Goal: Communication & Community: Participate in discussion

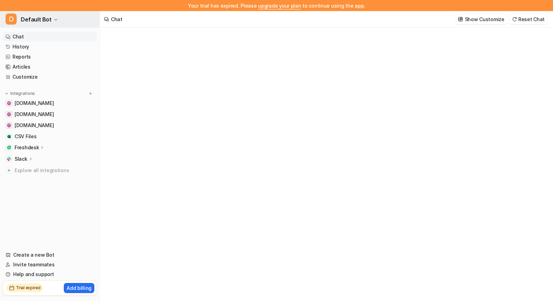
type textarea "**********"
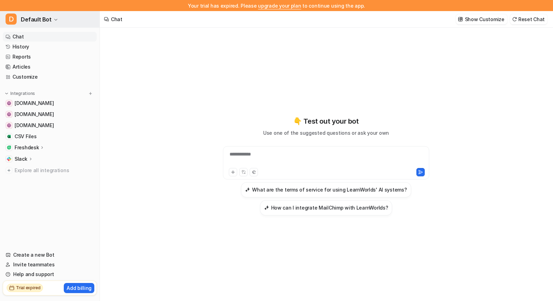
click at [54, 19] on icon "button" at bounding box center [56, 20] width 4 height 4
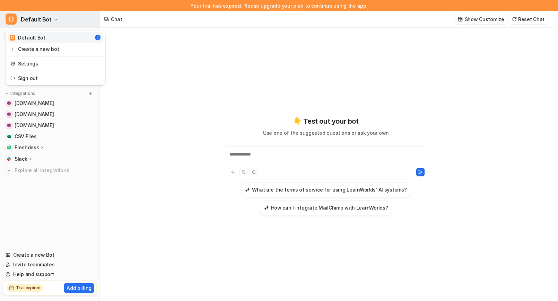
click at [54, 19] on icon "button" at bounding box center [56, 20] width 4 height 4
